Goal: Task Accomplishment & Management: Use online tool/utility

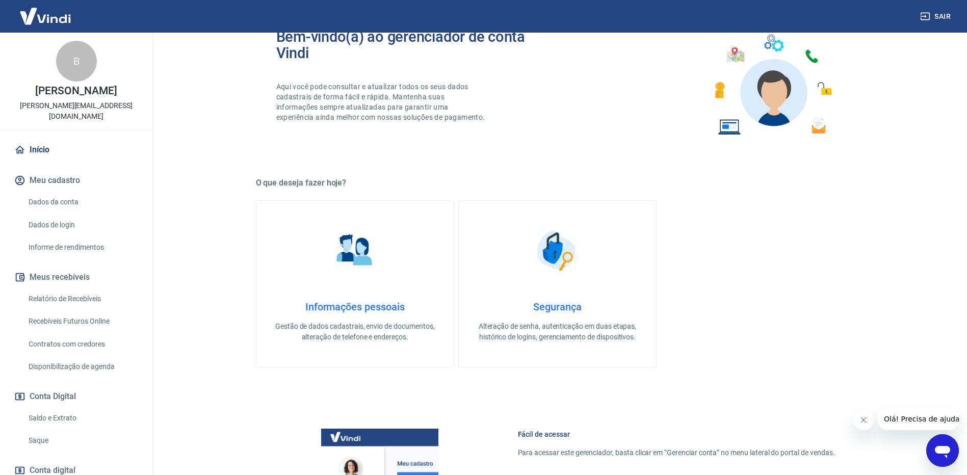
scroll to position [306, 0]
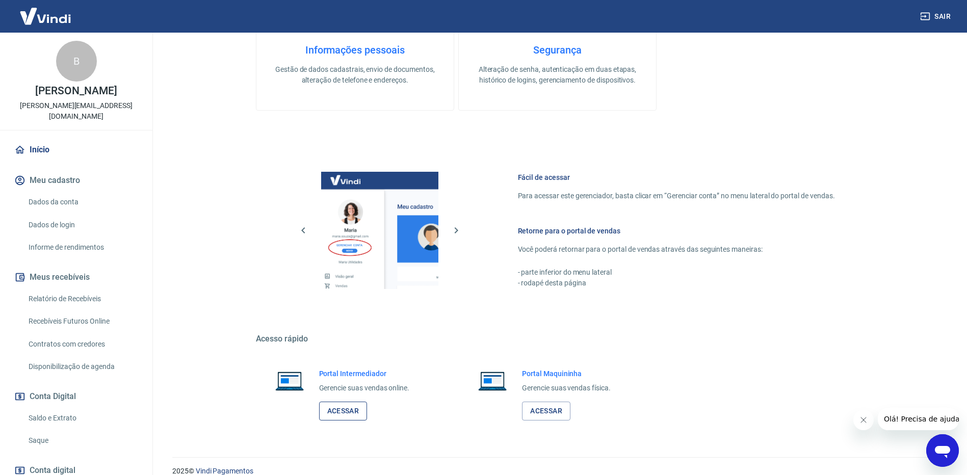
click at [345, 409] on link "Acessar" at bounding box center [343, 411] width 48 height 19
